Goal: Information Seeking & Learning: Find specific page/section

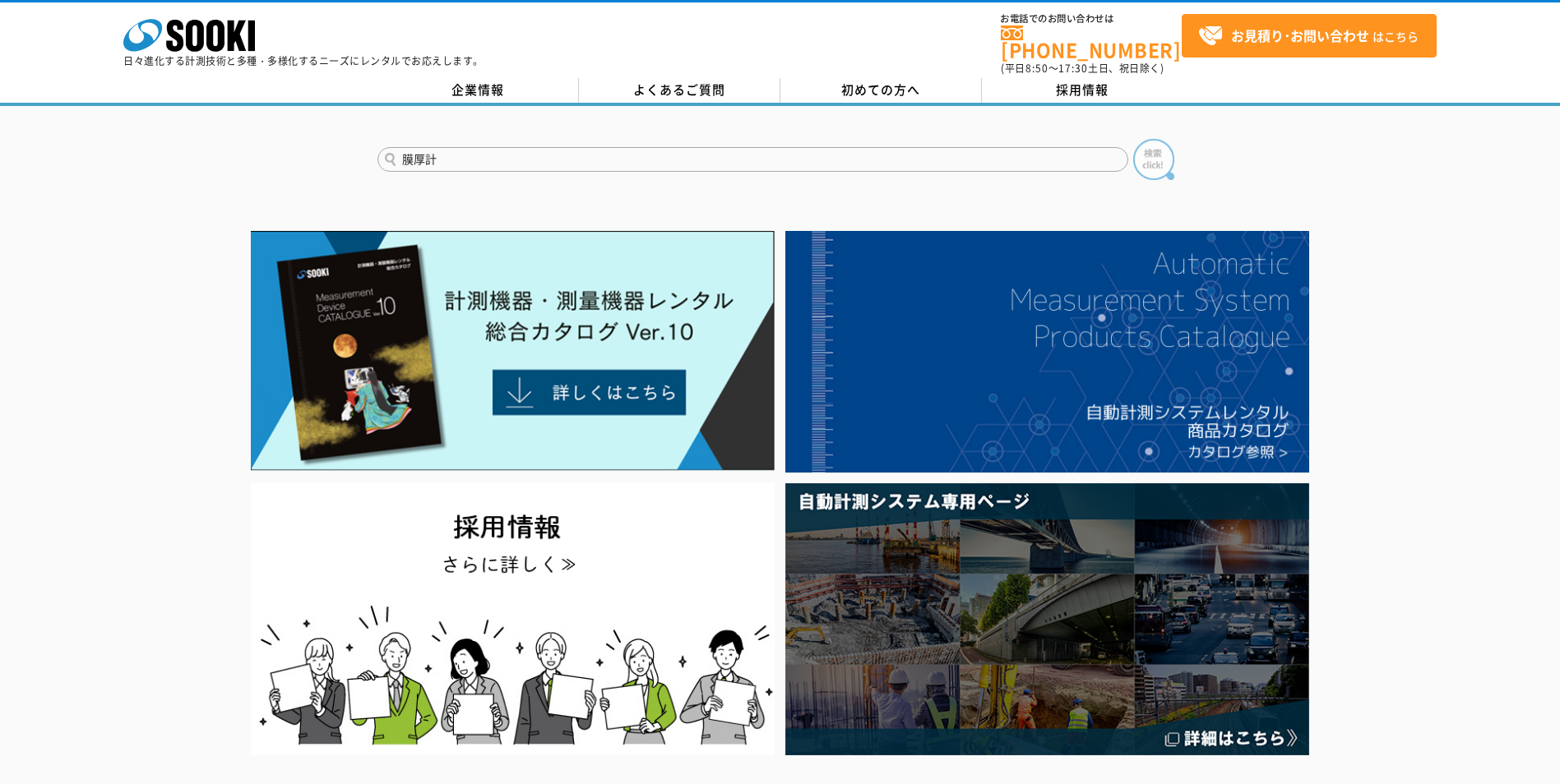
type input "膜厚計"
click at [1153, 155] on img at bounding box center [1154, 160] width 41 height 41
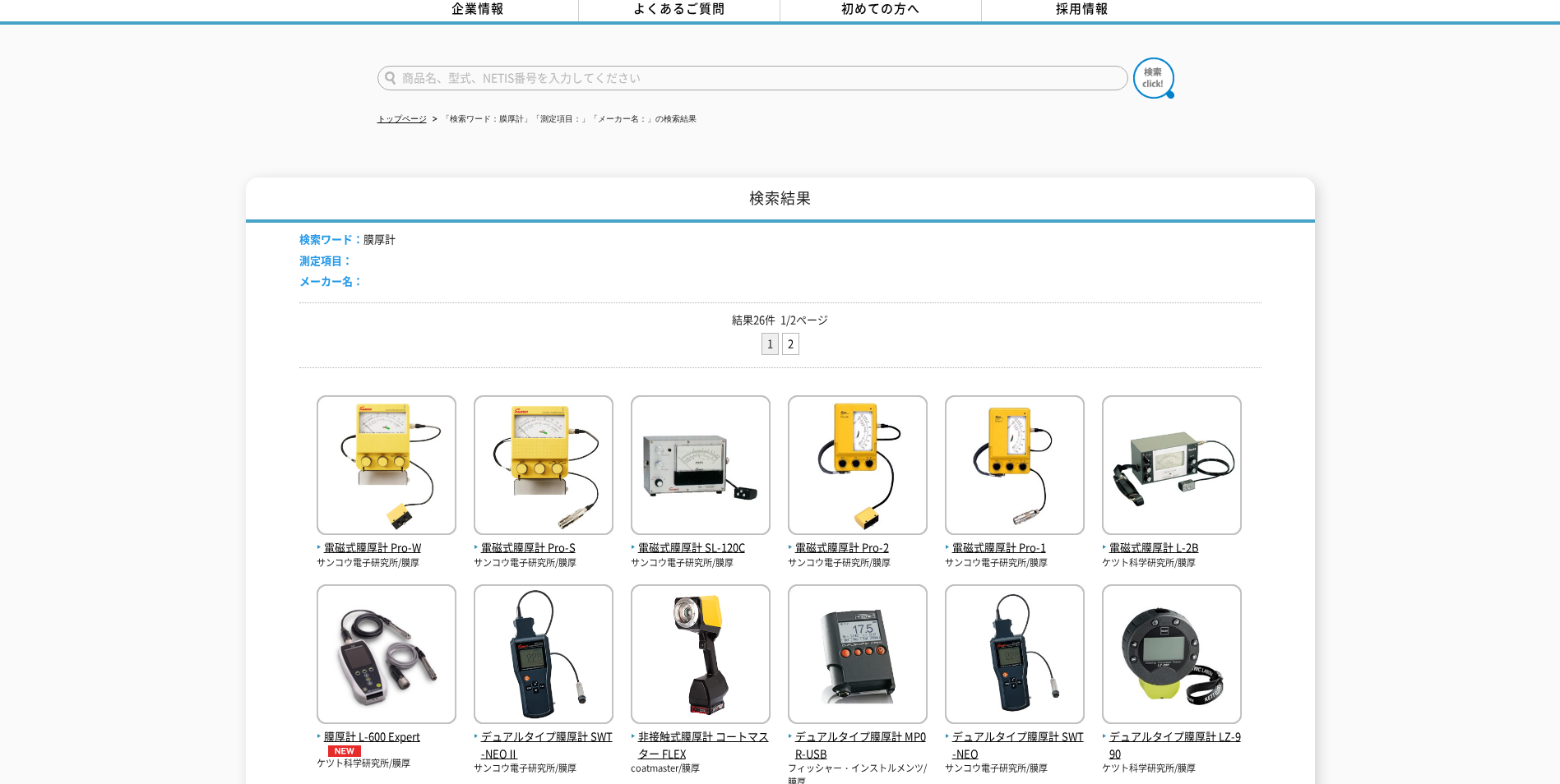
scroll to position [57, 0]
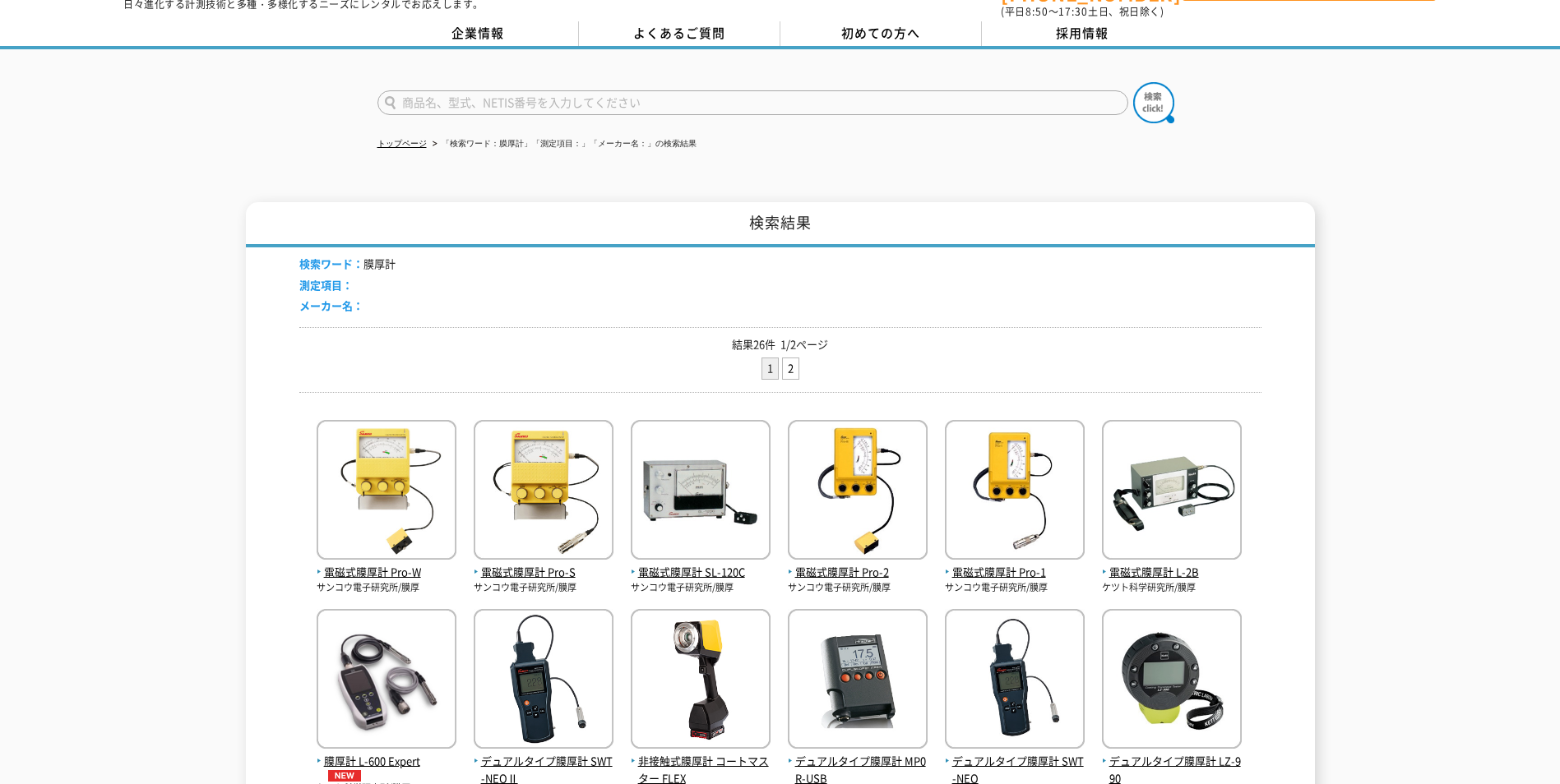
click at [526, 93] on input "text" at bounding box center [753, 102] width 751 height 25
type input "DFT　魔窟系"
click at [1134, 82] on button at bounding box center [1154, 103] width 41 height 41
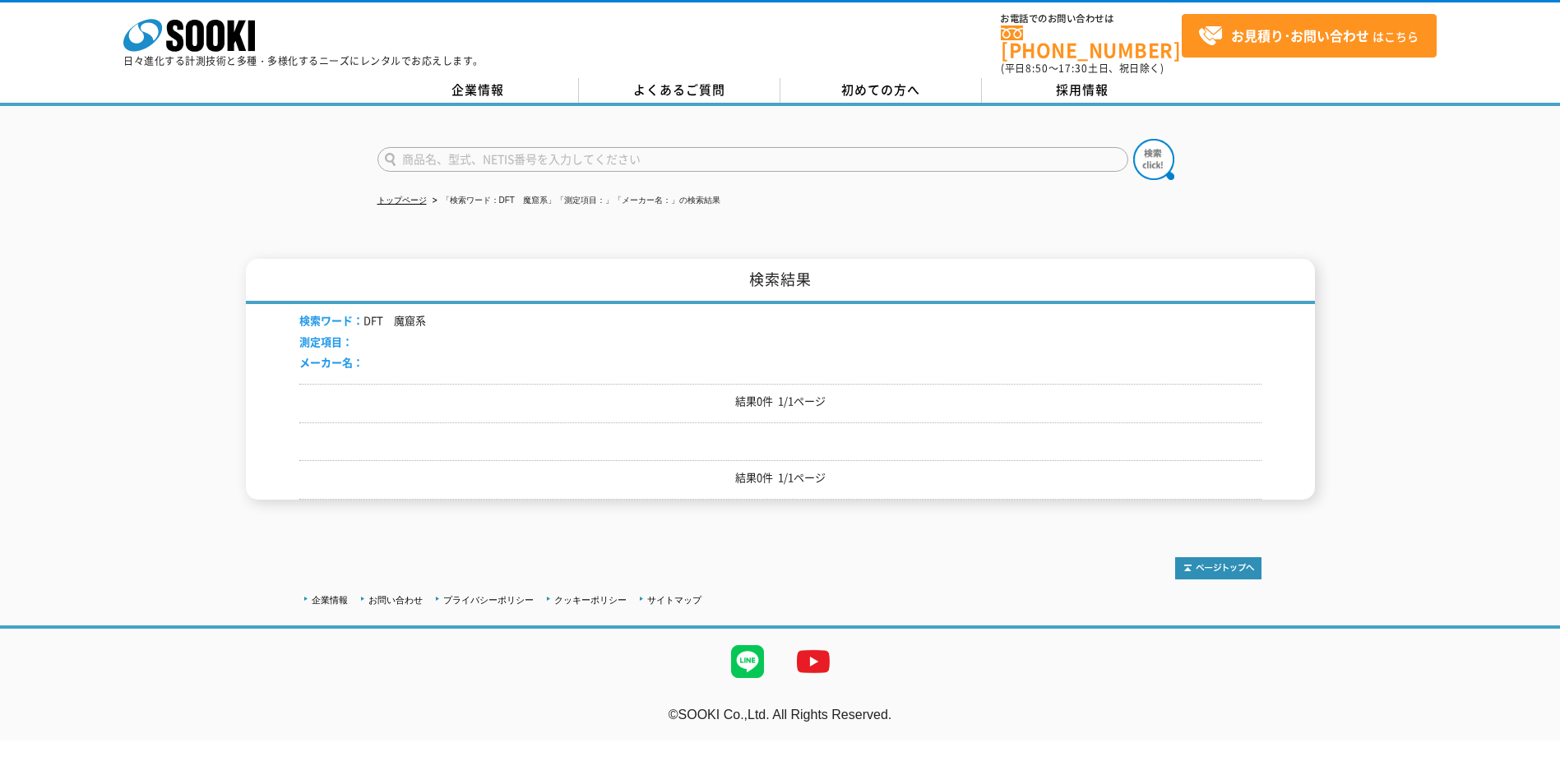
click at [559, 148] on input "text" at bounding box center [753, 160] width 751 height 25
type input "DFT　膜厚計"
click at [1134, 139] on button at bounding box center [1154, 160] width 41 height 41
click at [495, 148] on input "text" at bounding box center [753, 160] width 751 height 25
type input "膜厚計"
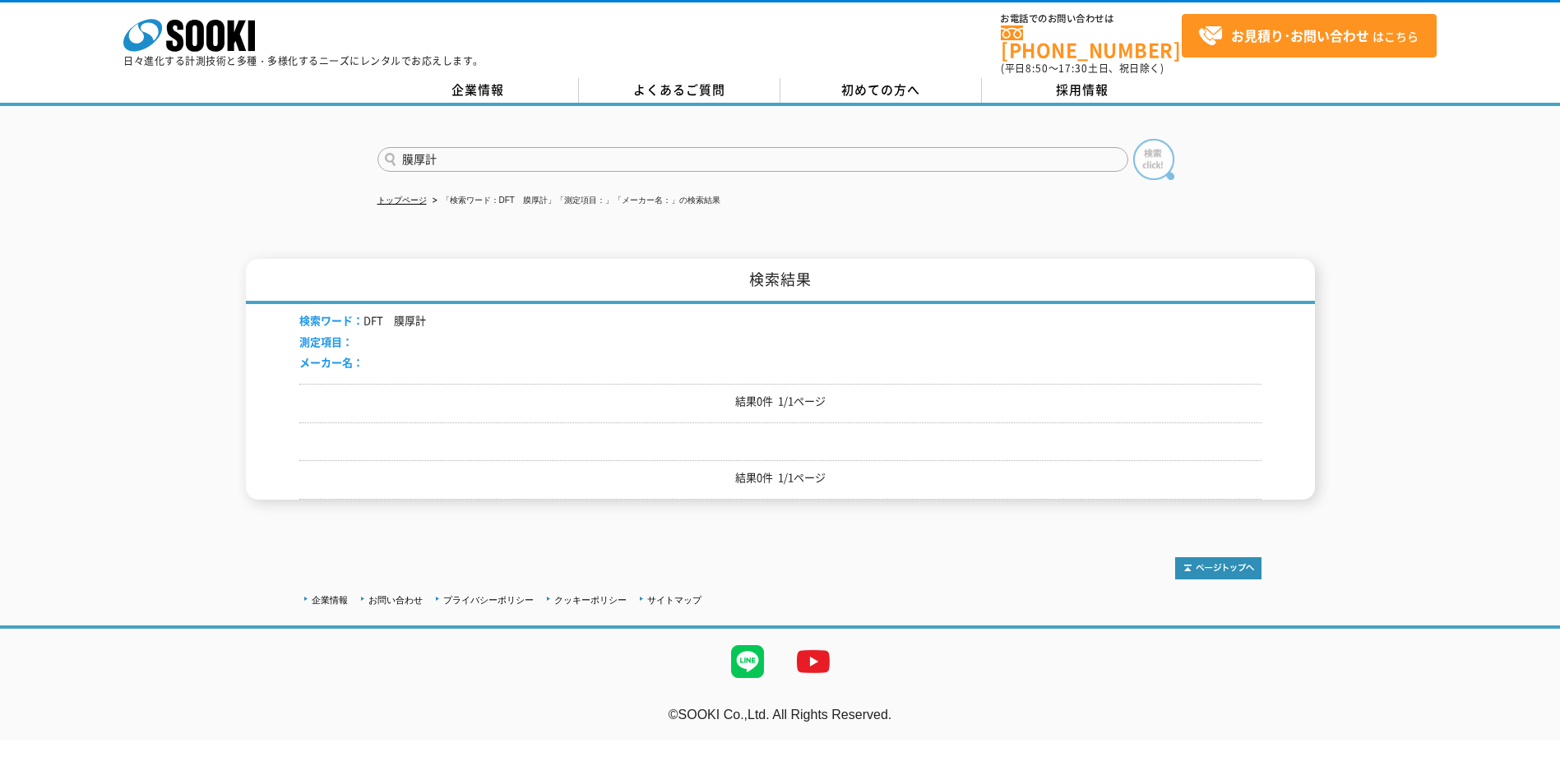
click at [1145, 151] on img at bounding box center [1154, 160] width 41 height 41
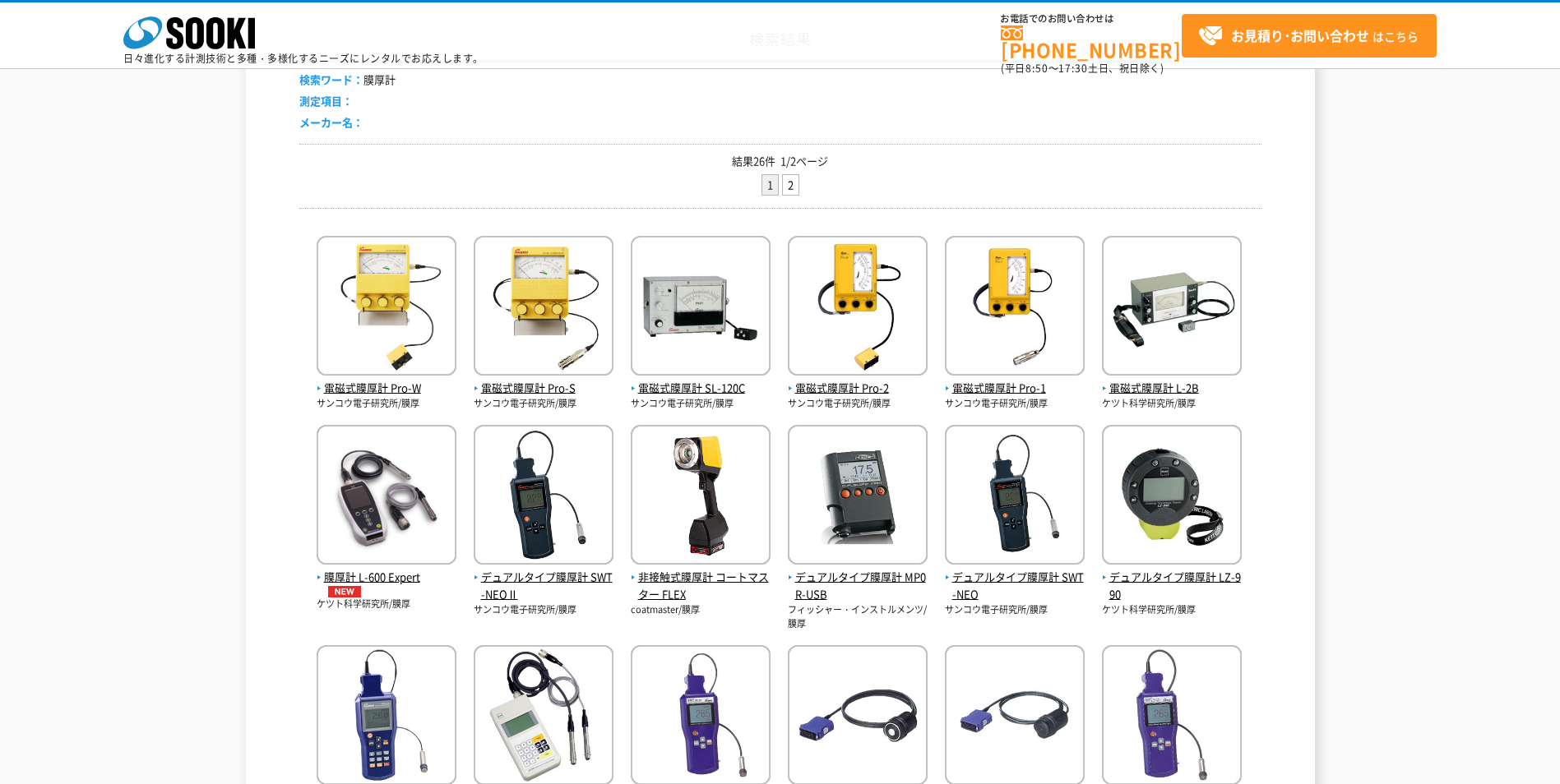
scroll to position [82, 0]
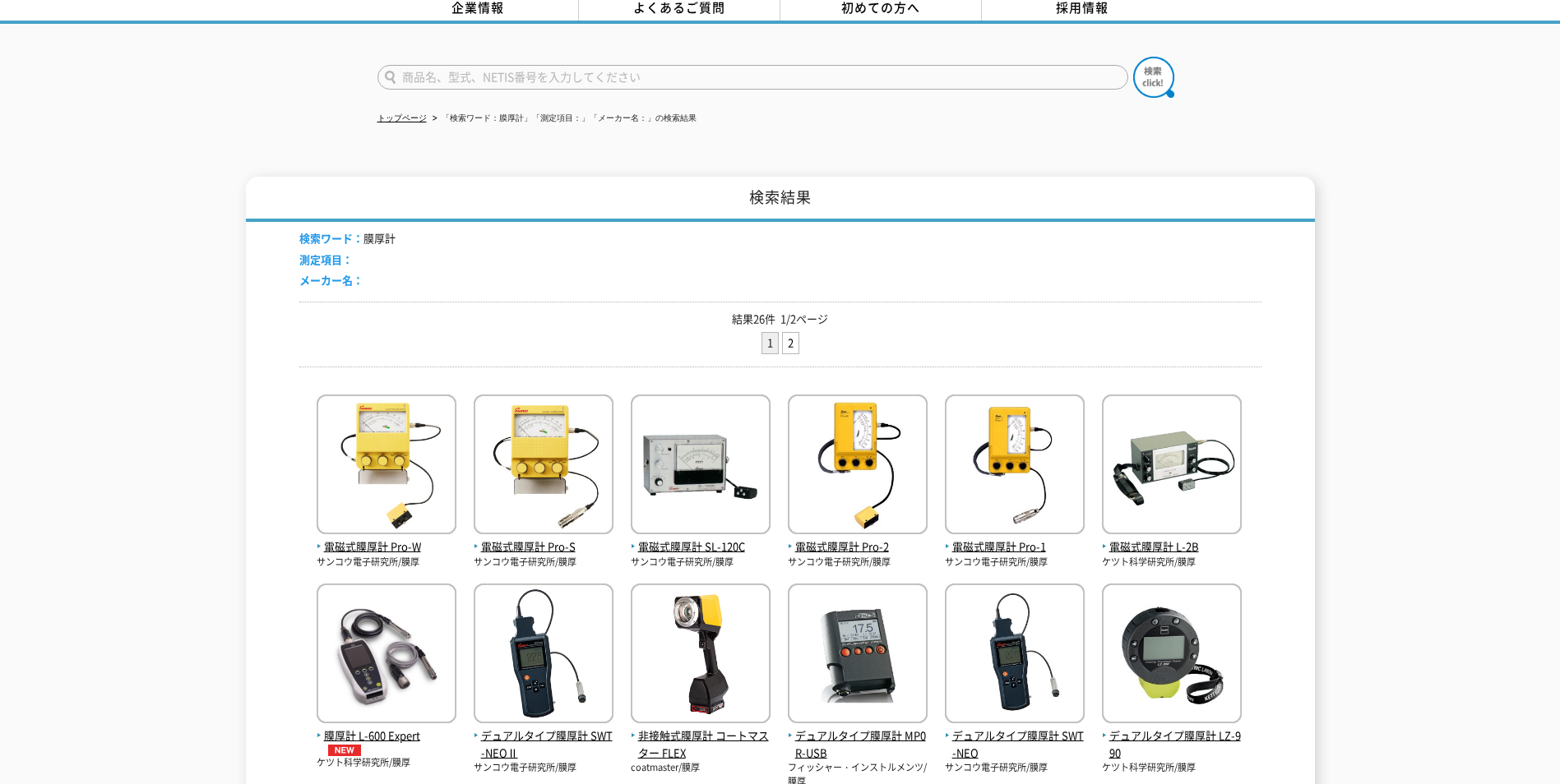
click at [333, 251] on span "測定項目：" at bounding box center [326, 259] width 53 height 15
click at [358, 251] on li "測定項目：" at bounding box center [348, 260] width 96 height 17
click at [523, 69] on input "text" at bounding box center [753, 77] width 751 height 25
click at [533, 65] on input "膜厚計　[DATE]" at bounding box center [753, 77] width 751 height 25
type input "膜厚計　1000μ"
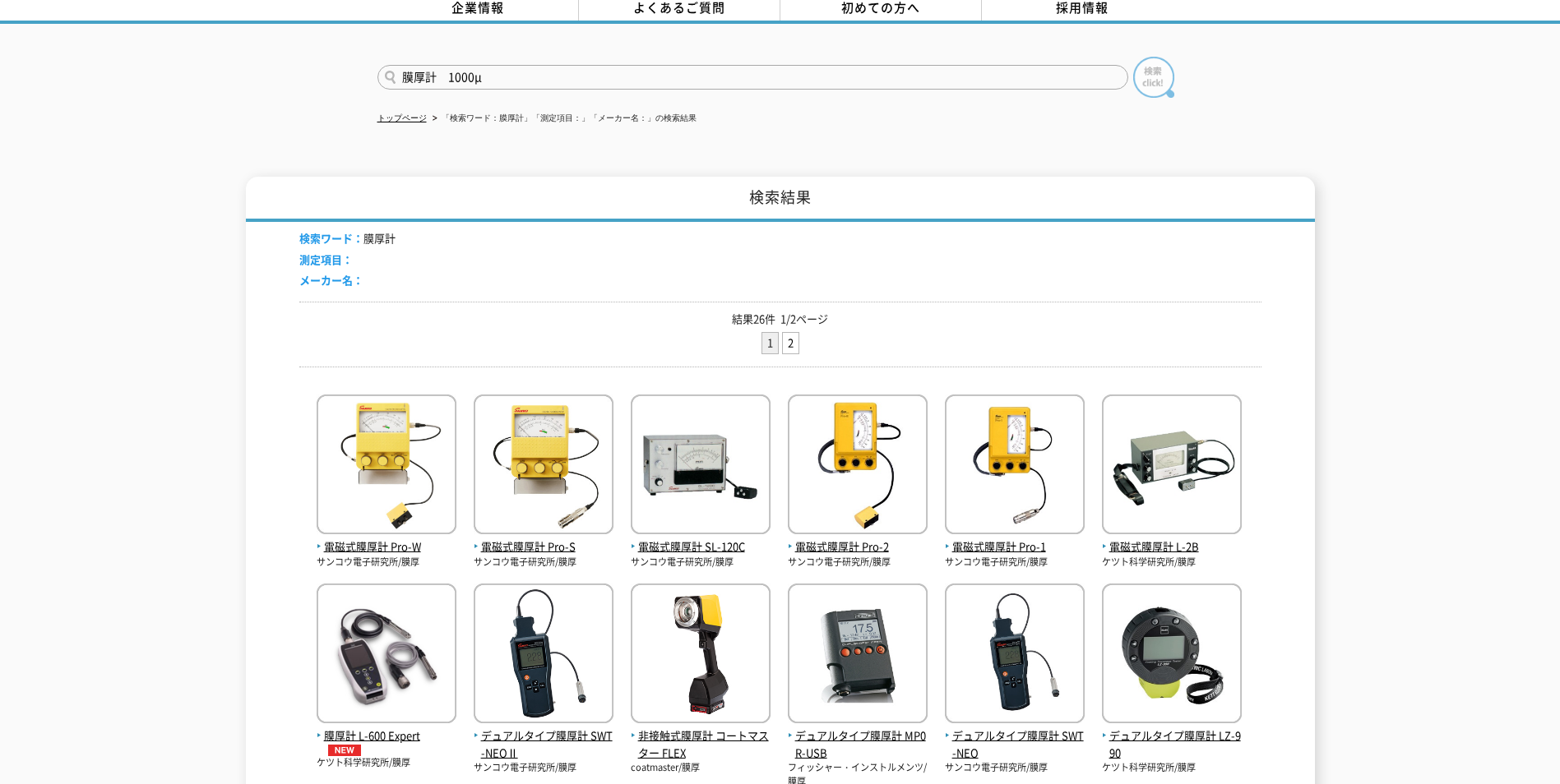
click at [1152, 69] on img at bounding box center [1154, 77] width 41 height 41
